Goal: Transaction & Acquisition: Purchase product/service

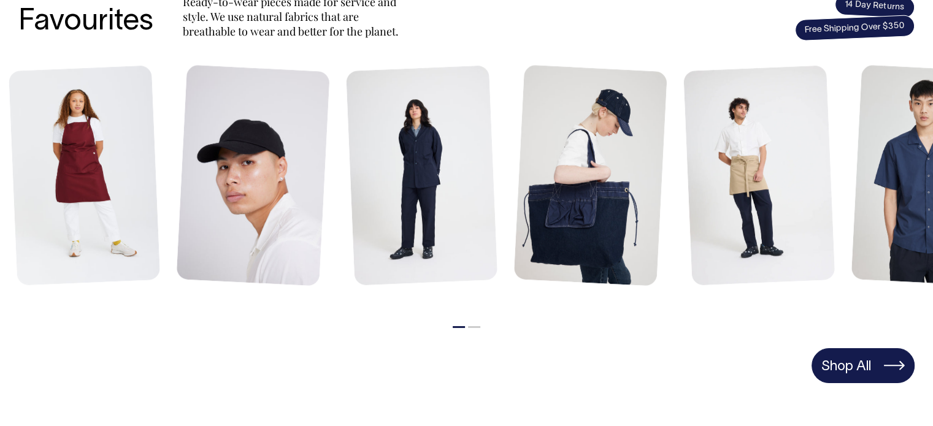
scroll to position [552, 0]
click at [881, 359] on link "Shop All" at bounding box center [863, 365] width 103 height 34
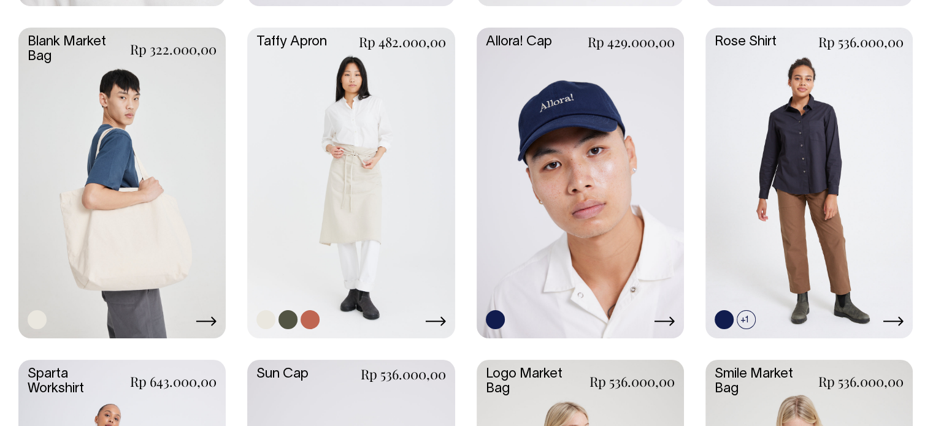
scroll to position [1897, 0]
click at [270, 319] on link at bounding box center [265, 319] width 19 height 19
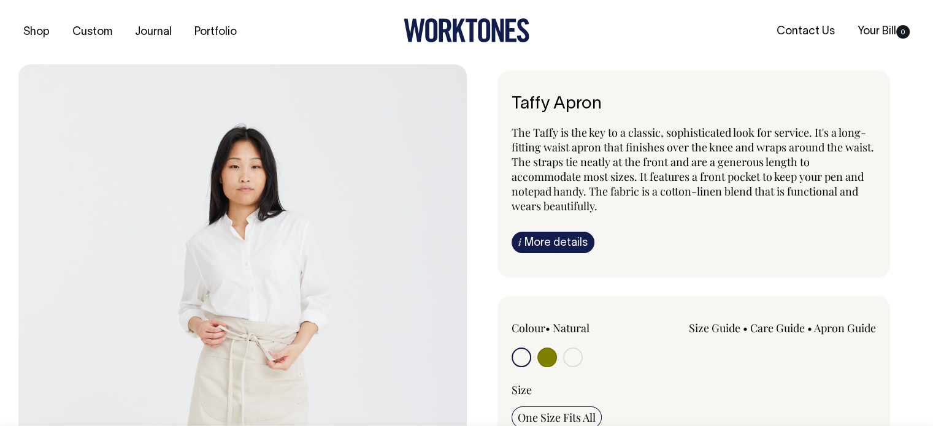
radio input "true"
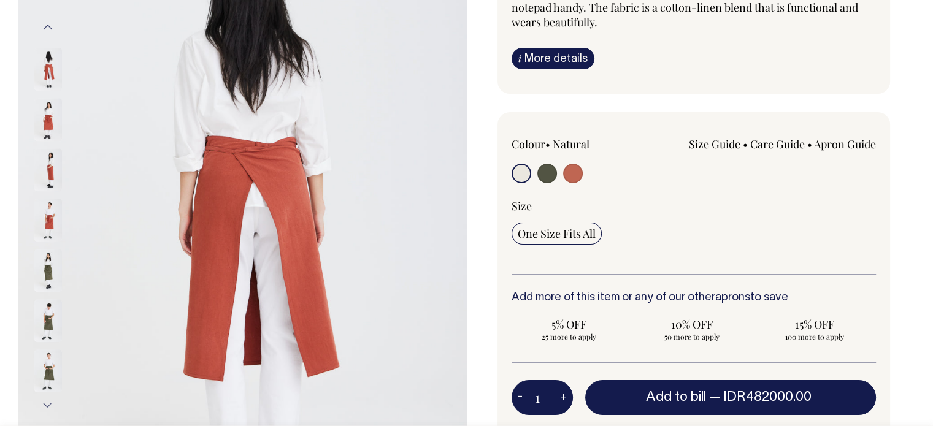
scroll to position [184, 0]
click at [553, 63] on link "i More details" at bounding box center [553, 58] width 83 height 21
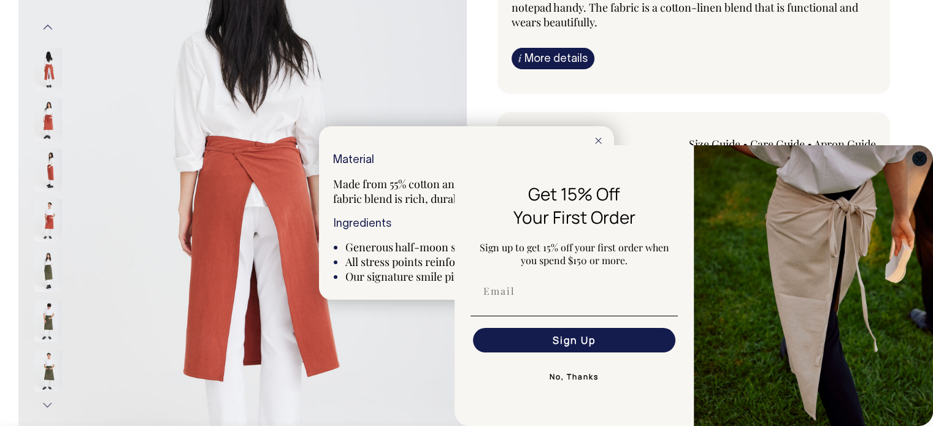
click at [921, 155] on circle "Close dialog" at bounding box center [920, 159] width 14 height 14
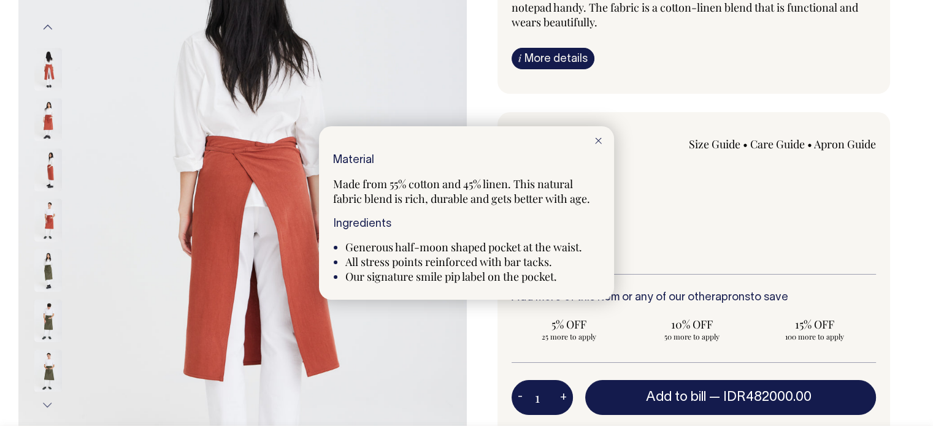
click at [878, 58] on div at bounding box center [466, 213] width 933 height 426
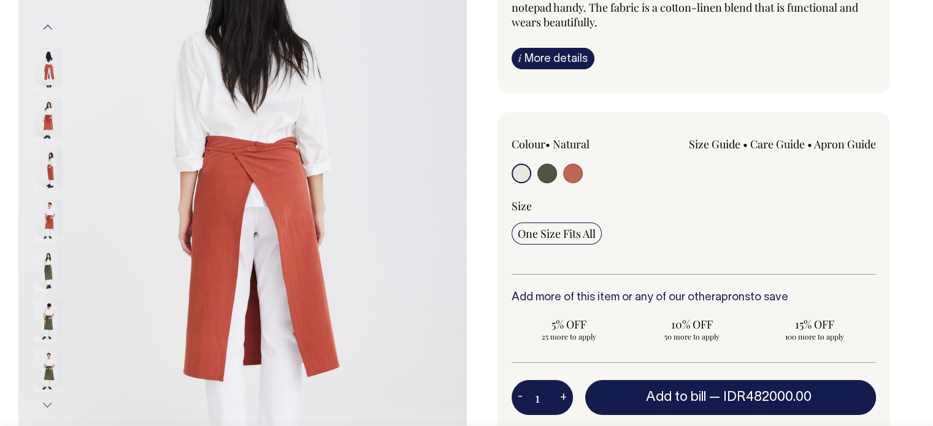
click at [46, 164] on img at bounding box center [48, 169] width 28 height 43
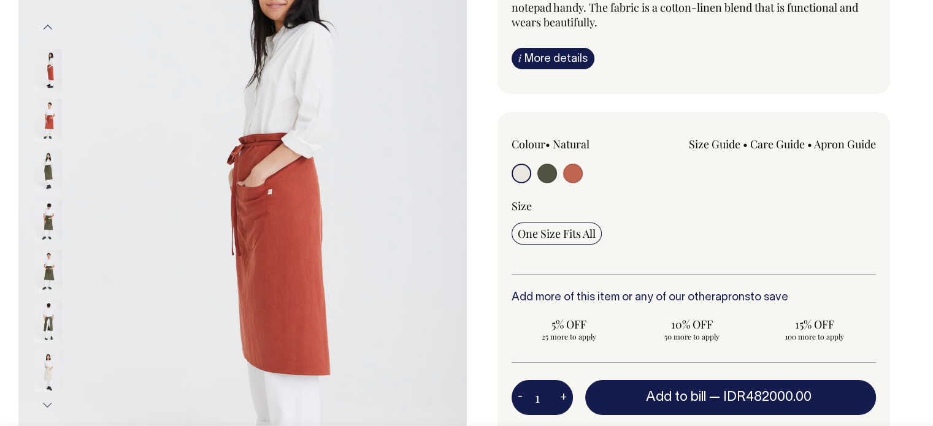
click at [49, 117] on img at bounding box center [48, 120] width 28 height 43
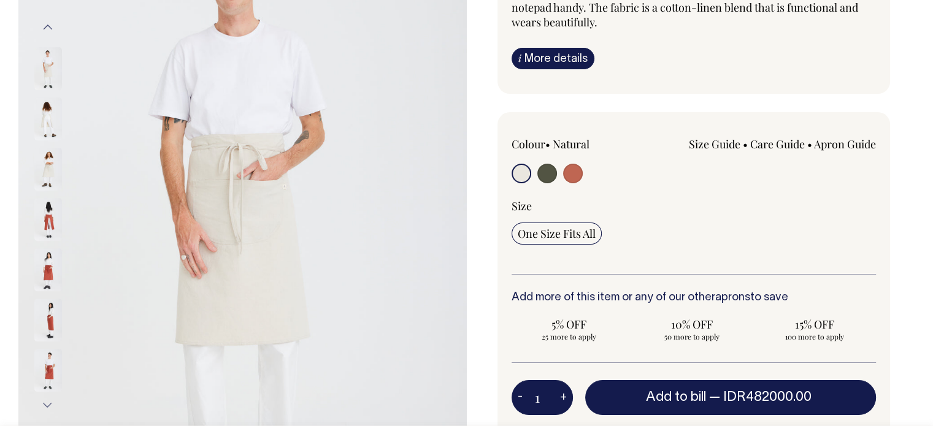
click at [47, 266] on img at bounding box center [48, 269] width 28 height 43
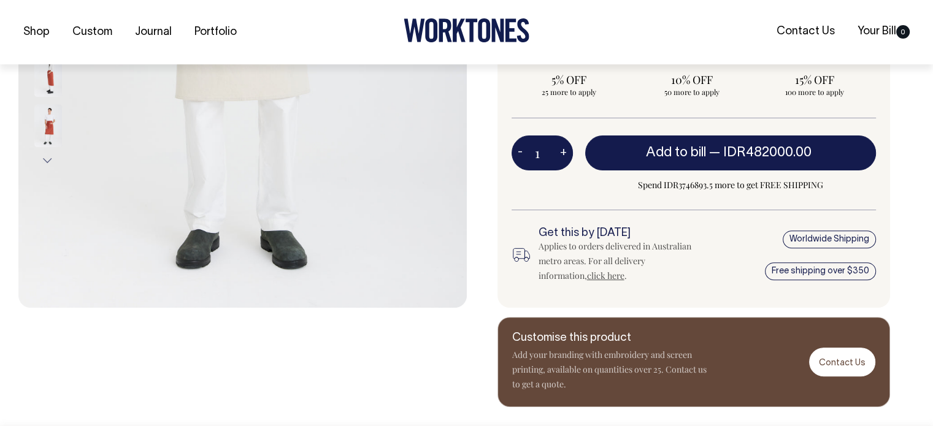
scroll to position [429, 0]
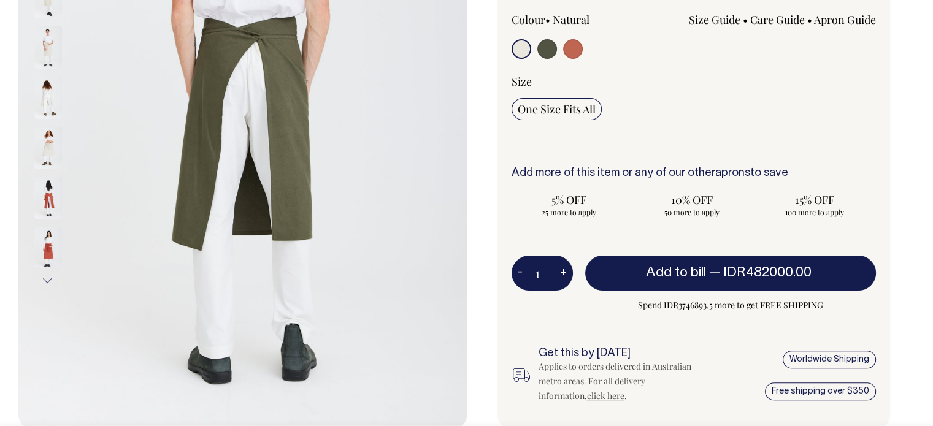
scroll to position [307, 0]
